Goal: Task Accomplishment & Management: Use online tool/utility

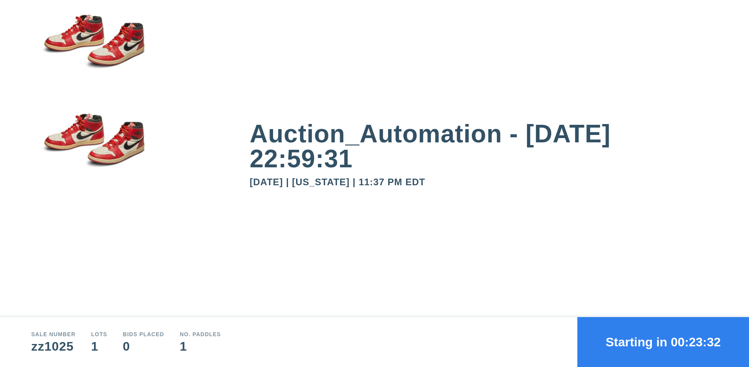
click at [663, 342] on button "Starting in 00:23:32" at bounding box center [663, 342] width 172 height 50
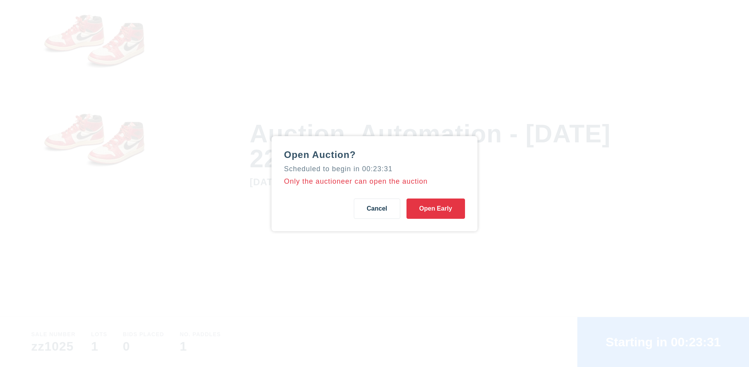
click at [436, 208] on button "Open Early" at bounding box center [435, 209] width 59 height 20
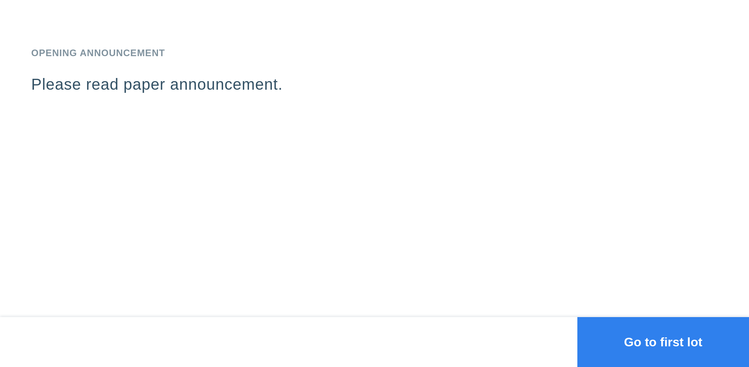
click at [663, 342] on button "Go to first lot" at bounding box center [663, 342] width 172 height 50
